Goal: Task Accomplishment & Management: Use online tool/utility

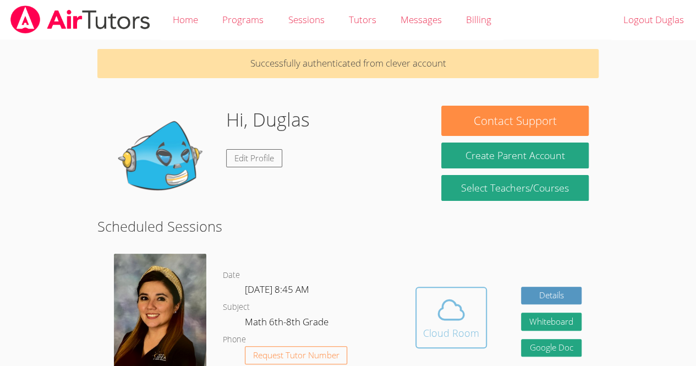
click at [449, 315] on icon at bounding box center [451, 309] width 31 height 31
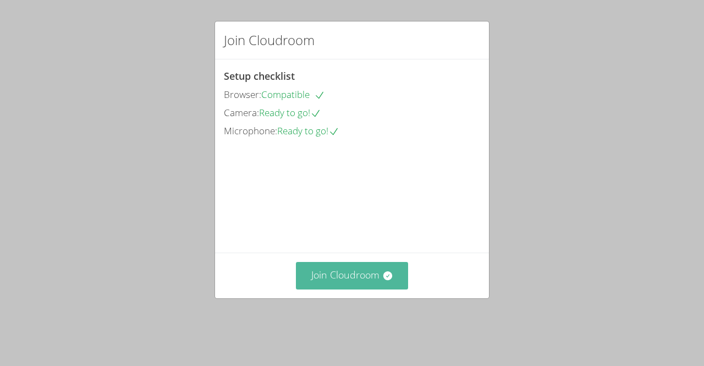
click at [383, 280] on icon at bounding box center [387, 275] width 9 height 9
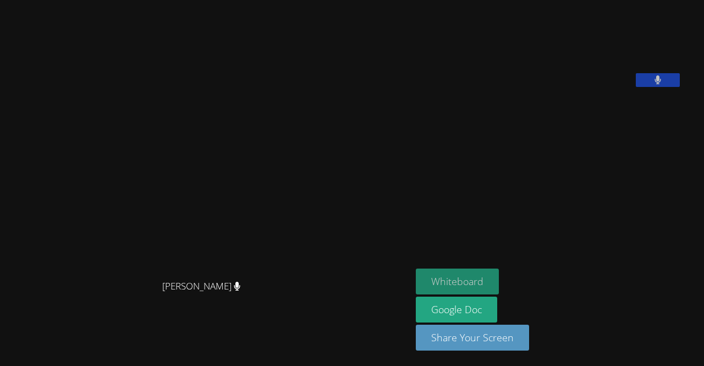
click at [461, 270] on button "Whiteboard" at bounding box center [457, 282] width 83 height 26
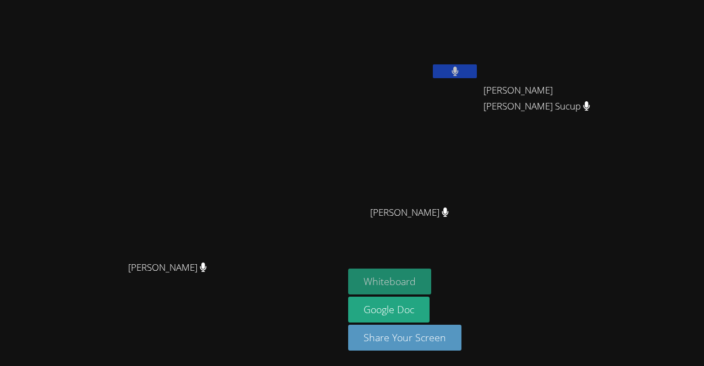
click at [431, 288] on button "Whiteboard" at bounding box center [389, 282] width 83 height 26
click at [431, 281] on button "Whiteboard" at bounding box center [389, 282] width 83 height 26
click at [431, 279] on button "Whiteboard" at bounding box center [389, 282] width 83 height 26
click at [431, 281] on button "Whiteboard" at bounding box center [389, 282] width 83 height 26
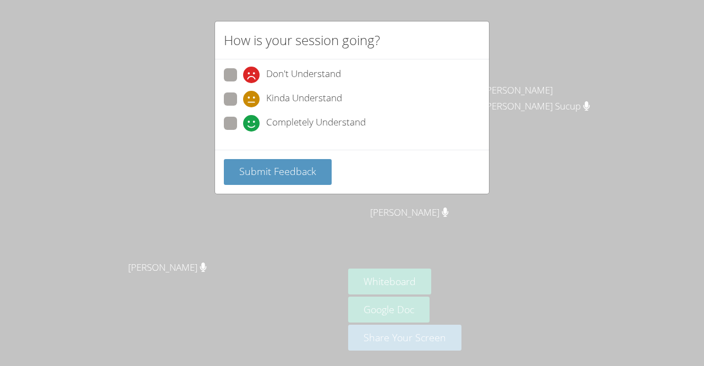
click at [473, 288] on div "How is your session going? Don't Understand Kinda Understand Completely Underst…" at bounding box center [352, 183] width 704 height 366
drag, startPoint x: 473, startPoint y: 288, endPoint x: 445, endPoint y: 288, distance: 28.6
click at [445, 288] on div "How is your session going? Don't Understand Kinda Understand Completely Underst…" at bounding box center [352, 183] width 704 height 366
click at [238, 129] on label "Completely Understand" at bounding box center [295, 124] width 142 height 15
click at [243, 126] on input "Completely Understand" at bounding box center [247, 121] width 9 height 9
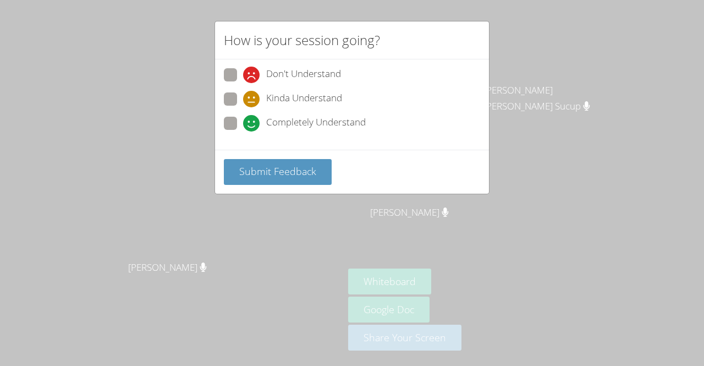
radio input "true"
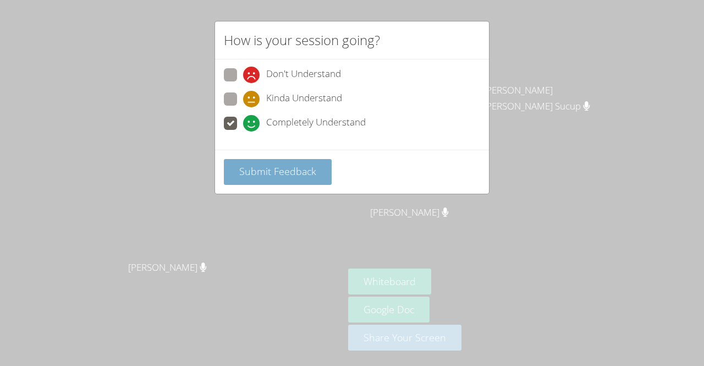
drag, startPoint x: 251, startPoint y: 179, endPoint x: 285, endPoint y: 169, distance: 35.2
click at [285, 169] on button "Submit Feedback" at bounding box center [278, 172] width 108 height 26
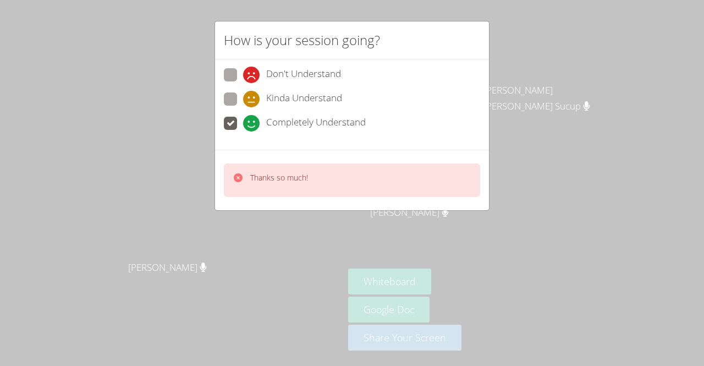
drag, startPoint x: 455, startPoint y: 275, endPoint x: 436, endPoint y: 200, distance: 76.8
click at [436, 200] on div "How is your session going? Don't Understand Kinda Understand Completely Underst…" at bounding box center [352, 183] width 704 height 366
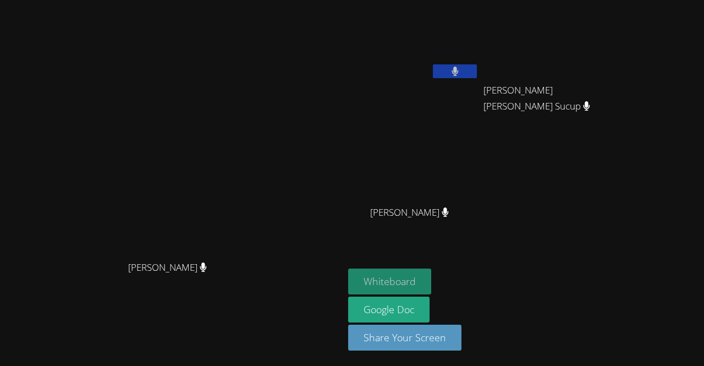
click at [431, 274] on button "Whiteboard" at bounding box center [389, 282] width 83 height 26
